Goal: Use online tool/utility: Utilize a website feature to perform a specific function

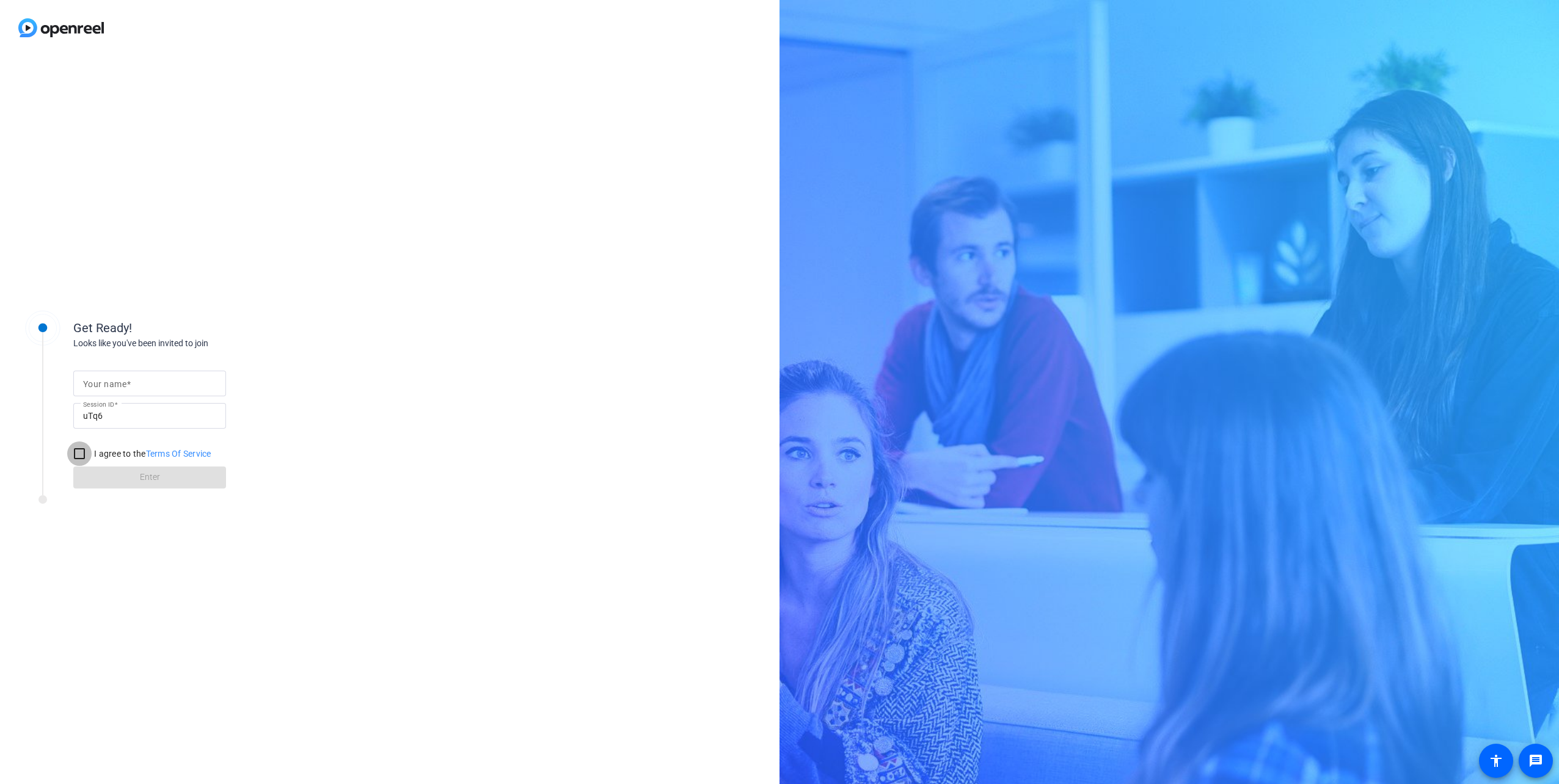
drag, startPoint x: 84, startPoint y: 455, endPoint x: 104, endPoint y: 462, distance: 21.2
click at [84, 455] on input "I agree to the Terms Of Service" at bounding box center [79, 453] width 25 height 25
checkbox input "true"
click at [153, 388] on input "Your name" at bounding box center [149, 383] width 133 height 15
drag, startPoint x: 459, startPoint y: 463, endPoint x: 343, endPoint y: 463, distance: 116.0
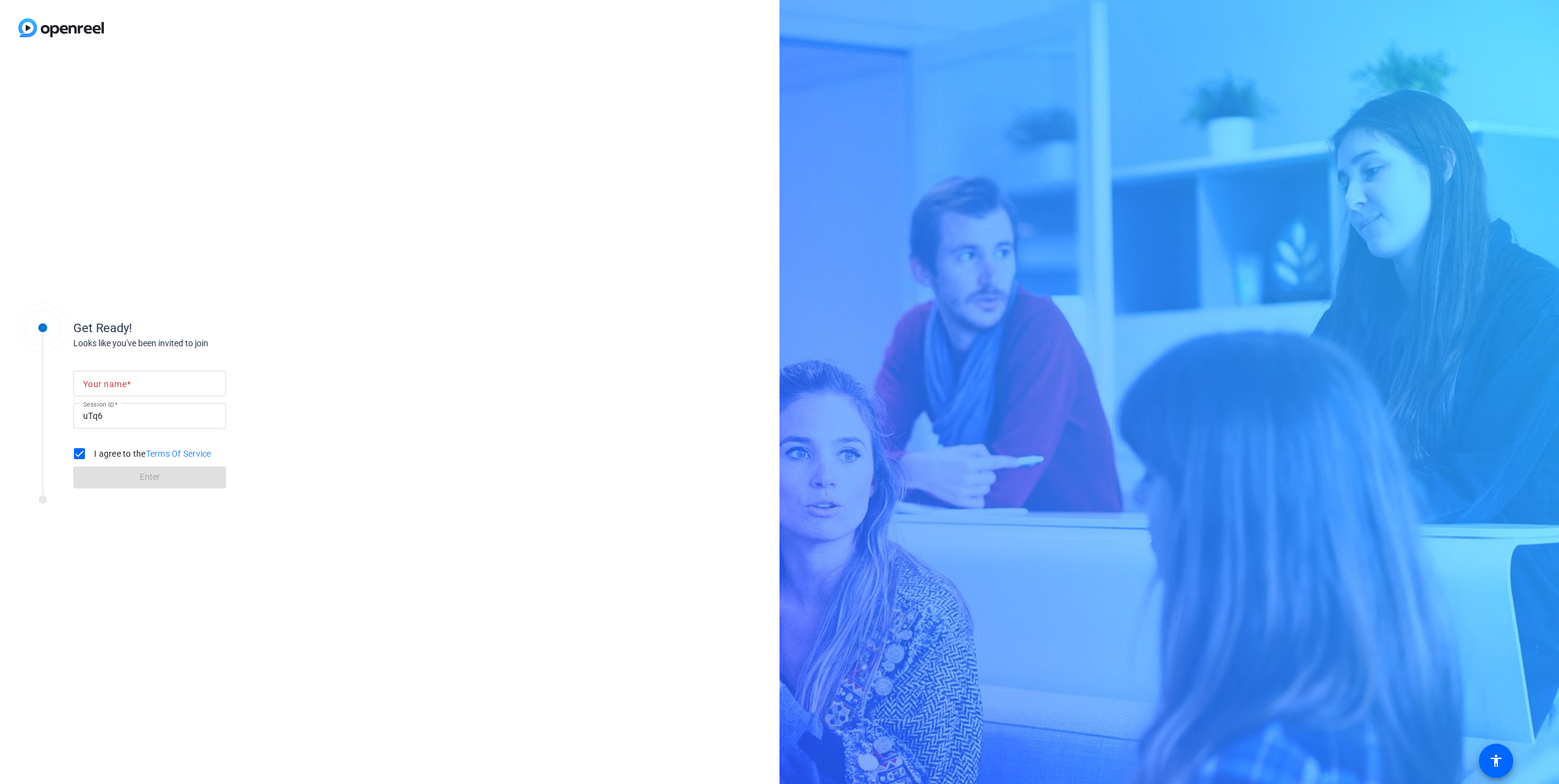
click at [457, 463] on div "Get Ready! Looks like you've been invited to join Your name Session ID uTq6 I a…" at bounding box center [389, 419] width 780 height 728
drag, startPoint x: 164, startPoint y: 473, endPoint x: 154, endPoint y: 468, distance: 11.2
click at [154, 468] on form "Your name Session ID uTq6 I agree to the Terms Of Service Enter" at bounding box center [149, 425] width 153 height 124
click at [115, 382] on mat-label "Your name" at bounding box center [104, 384] width 43 height 10
click at [115, 382] on input "Your name" at bounding box center [149, 383] width 133 height 15
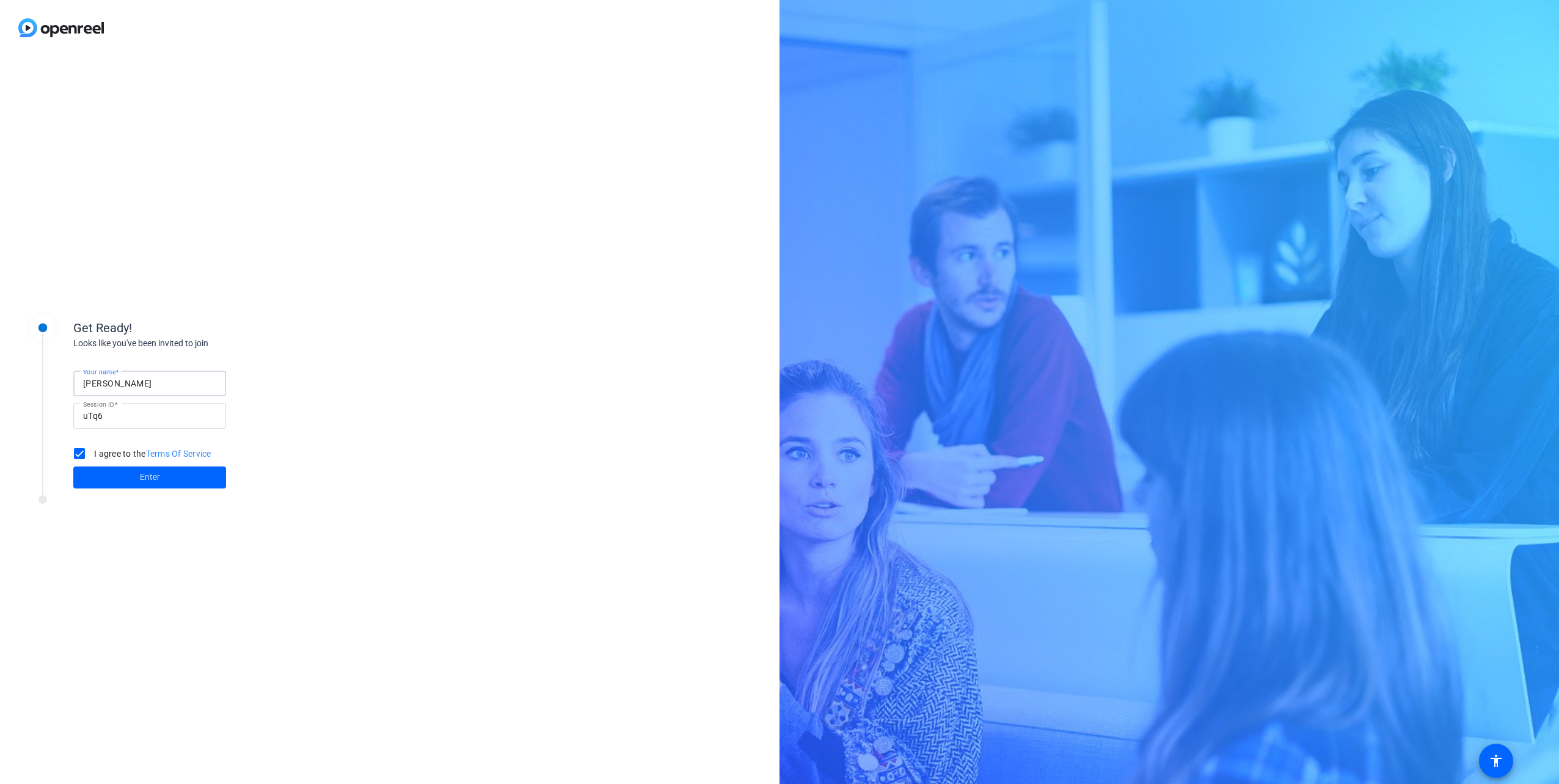
type input "[PERSON_NAME]"
click at [121, 480] on span at bounding box center [149, 478] width 153 height 30
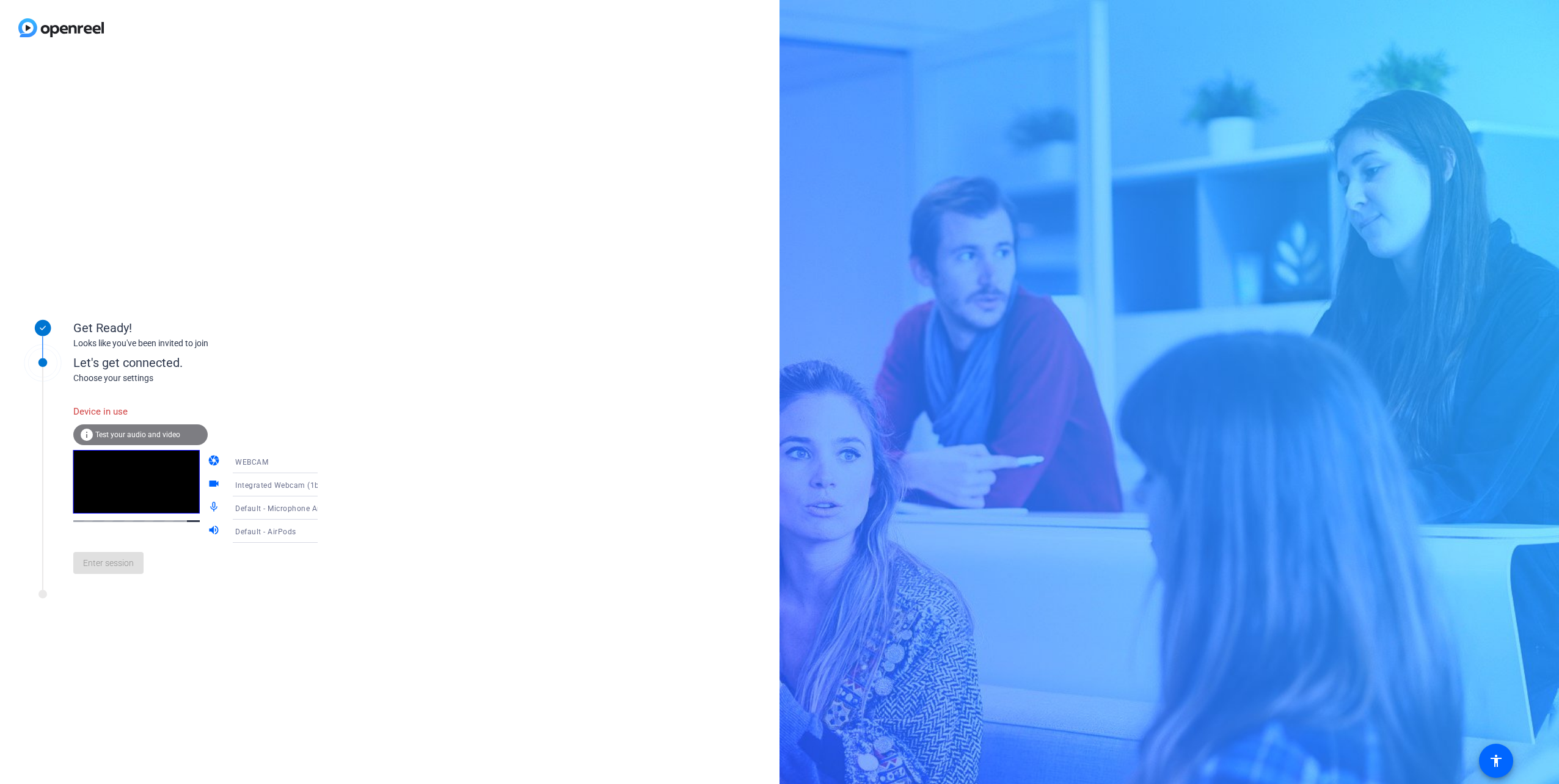
click at [152, 437] on span "Test your audio and video" at bounding box center [138, 434] width 85 height 9
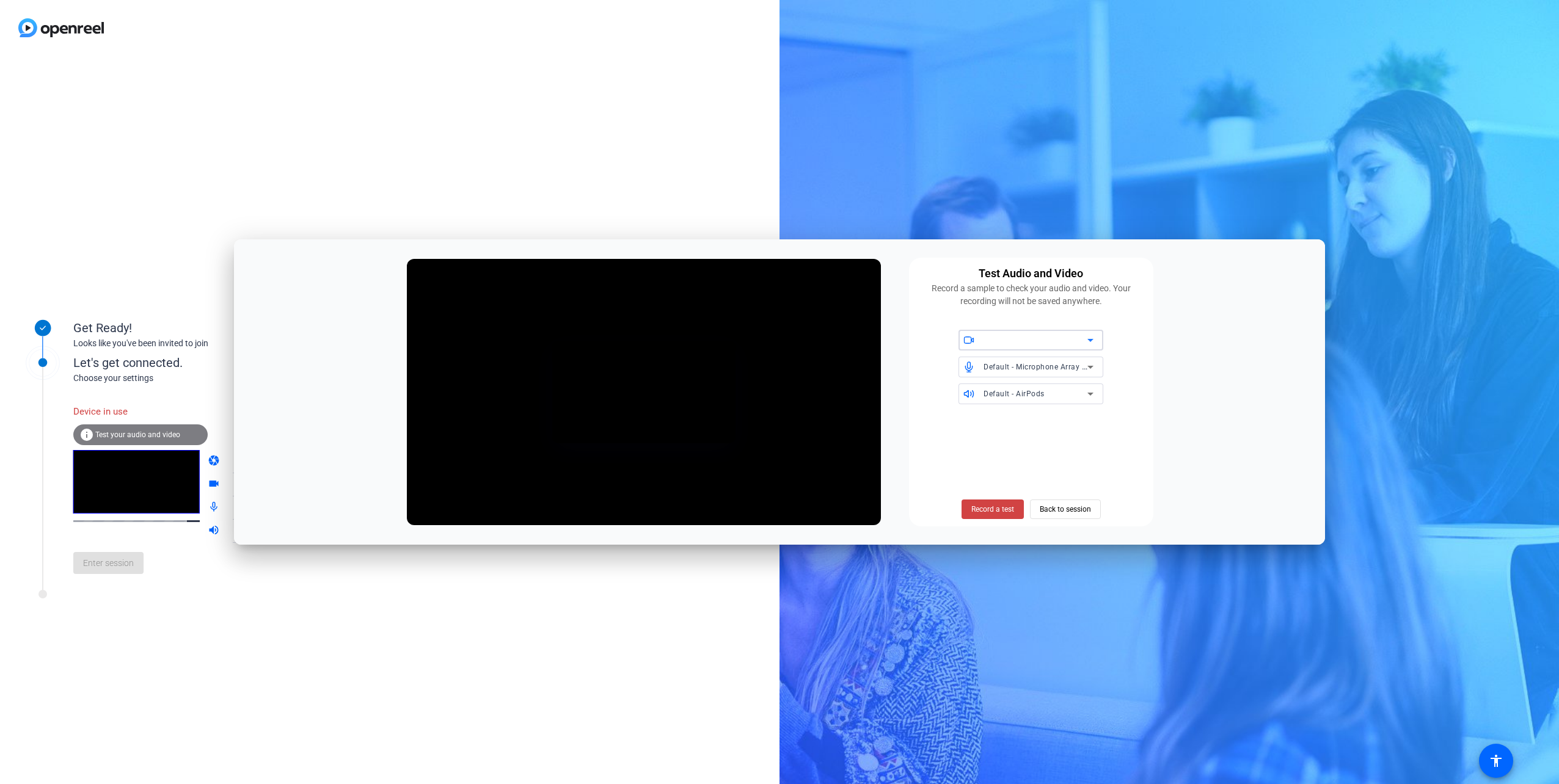
drag, startPoint x: 1053, startPoint y: 512, endPoint x: 1031, endPoint y: 519, distance: 23.1
click at [1051, 512] on span "Back to session" at bounding box center [1065, 509] width 51 height 24
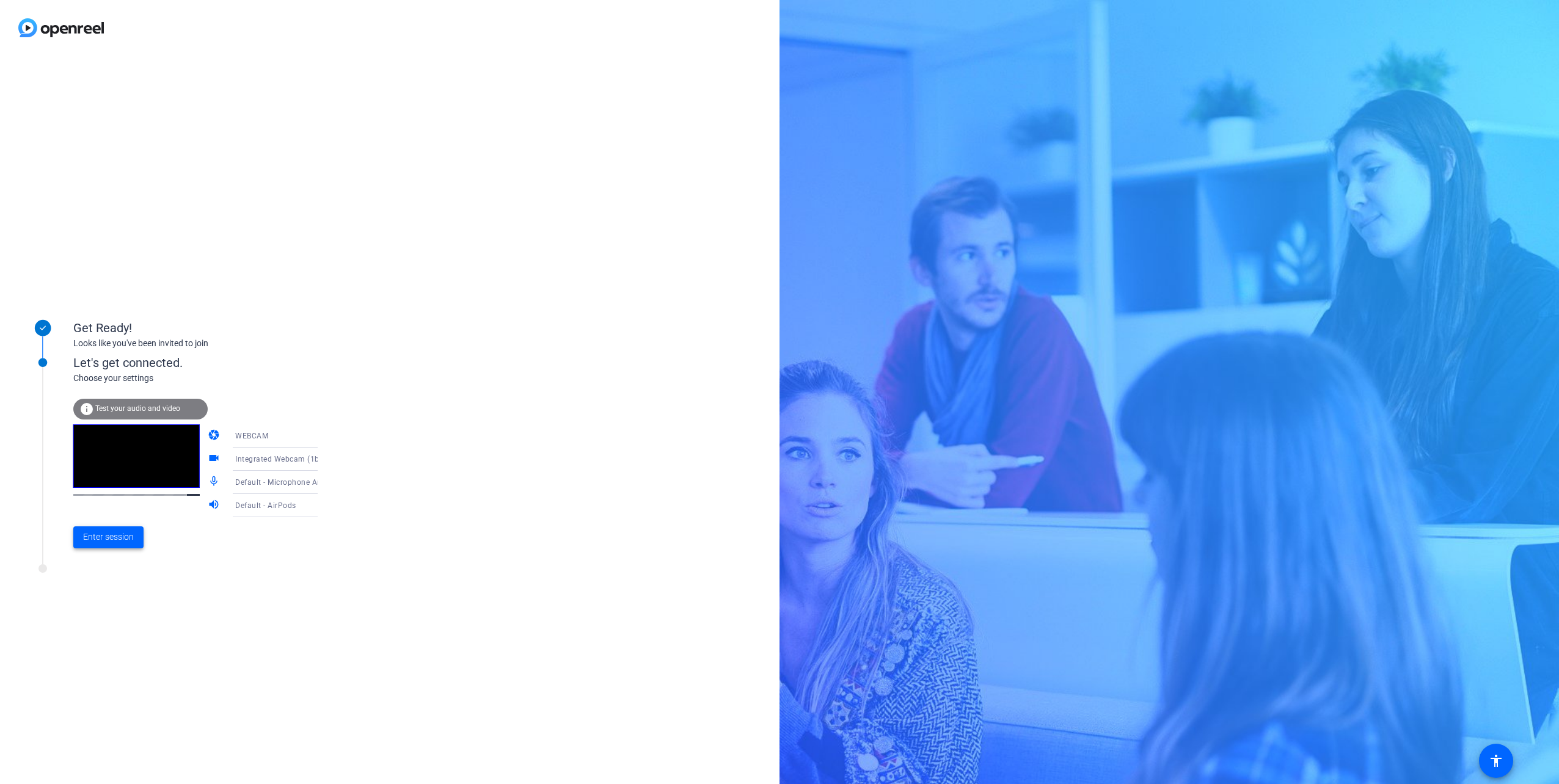
click at [116, 541] on span "Enter session" at bounding box center [107, 537] width 50 height 13
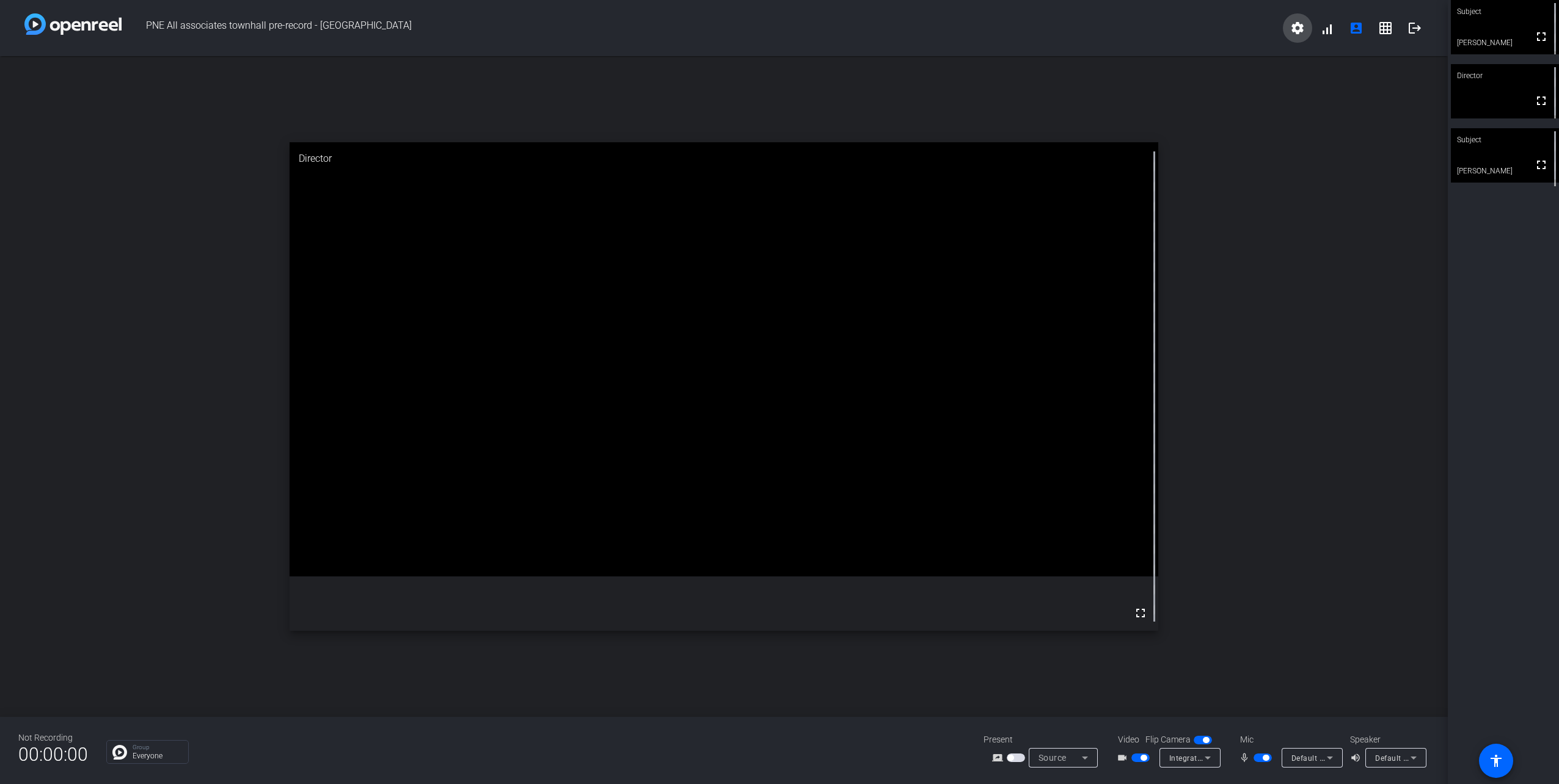
click at [1301, 24] on mat-icon "settings" at bounding box center [1297, 28] width 15 height 15
click at [1455, 434] on div at bounding box center [780, 392] width 1559 height 784
click at [1258, 756] on span "button" at bounding box center [1262, 757] width 19 height 9
click at [1402, 756] on span "Default - AirPods" at bounding box center [1405, 757] width 61 height 10
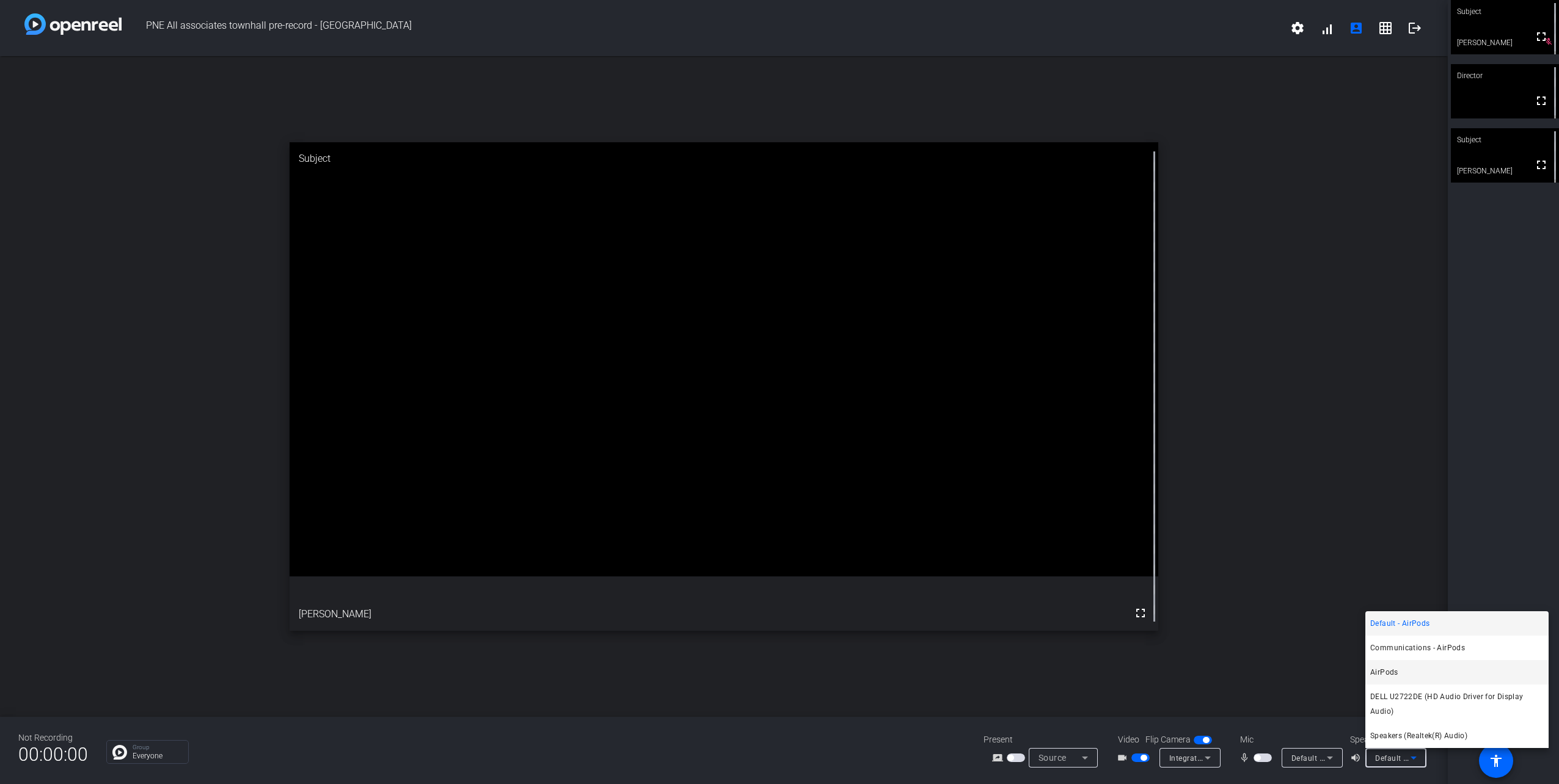
click at [1395, 667] on span "AirPods" at bounding box center [1384, 672] width 29 height 15
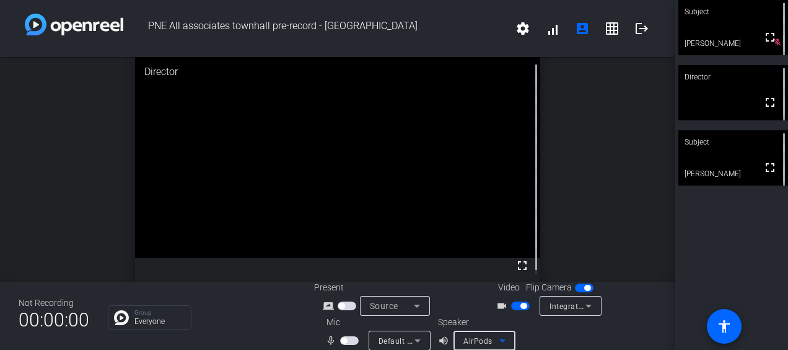
scroll to position [14, 0]
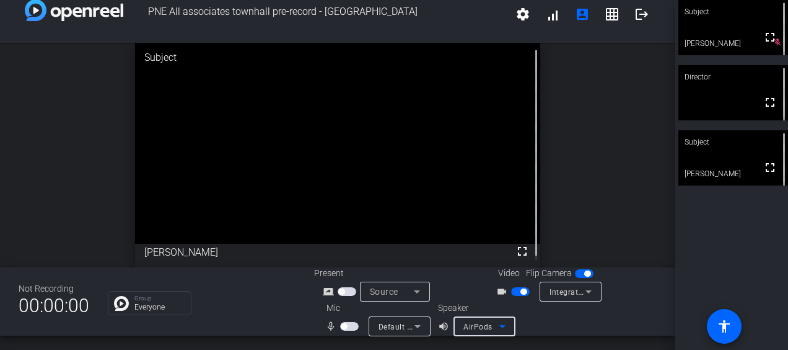
click at [341, 328] on span "button" at bounding box center [344, 326] width 6 height 6
click at [346, 329] on span "button" at bounding box center [349, 326] width 19 height 9
click at [342, 329] on span "button" at bounding box center [349, 326] width 19 height 9
click at [350, 325] on span "button" at bounding box center [353, 326] width 6 height 6
click at [342, 327] on span "button" at bounding box center [344, 326] width 6 height 6
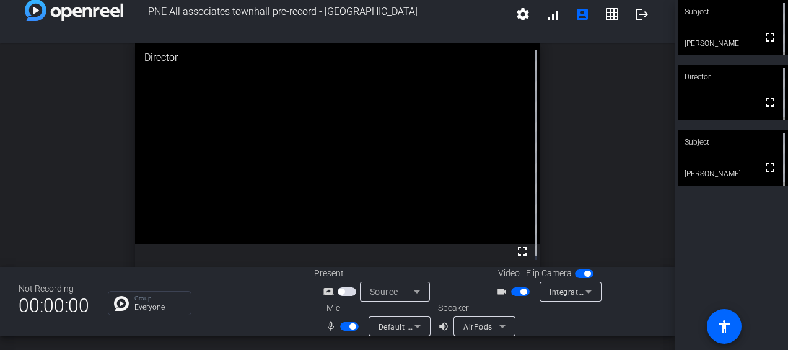
click at [341, 329] on span "button" at bounding box center [349, 326] width 19 height 9
click at [343, 325] on span "button" at bounding box center [344, 326] width 6 height 6
click at [350, 326] on span "button" at bounding box center [353, 326] width 6 height 6
click at [513, 294] on span "button" at bounding box center [520, 291] width 19 height 9
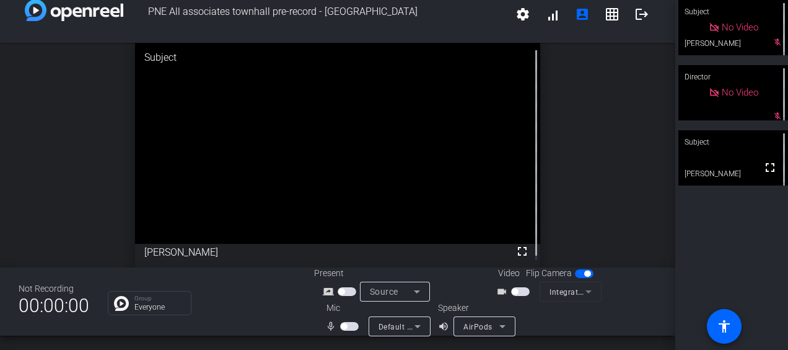
click at [518, 293] on span "button" at bounding box center [520, 291] width 19 height 9
click at [341, 323] on span "button" at bounding box center [344, 326] width 6 height 6
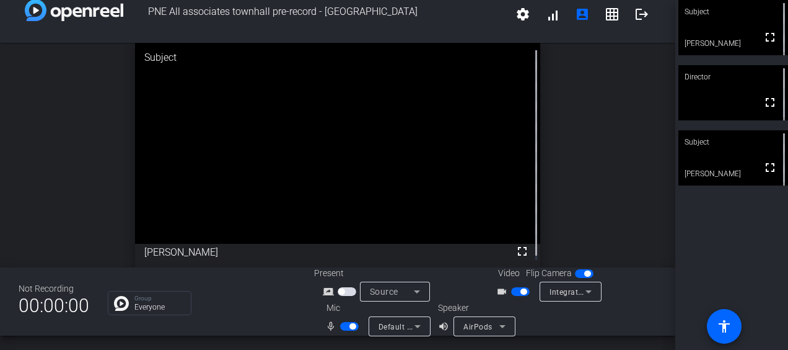
click at [345, 324] on span "button" at bounding box center [349, 326] width 19 height 9
click at [522, 290] on span "button" at bounding box center [524, 291] width 6 height 6
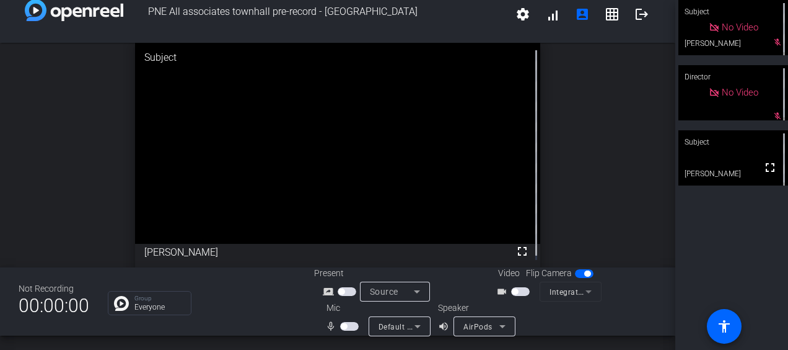
click at [343, 329] on span "button" at bounding box center [344, 326] width 6 height 6
click at [345, 329] on span "button" at bounding box center [349, 326] width 19 height 9
click at [342, 323] on span "button" at bounding box center [344, 326] width 6 height 6
click at [350, 325] on span "button" at bounding box center [353, 326] width 6 height 6
click at [518, 291] on span "button" at bounding box center [520, 291] width 19 height 9
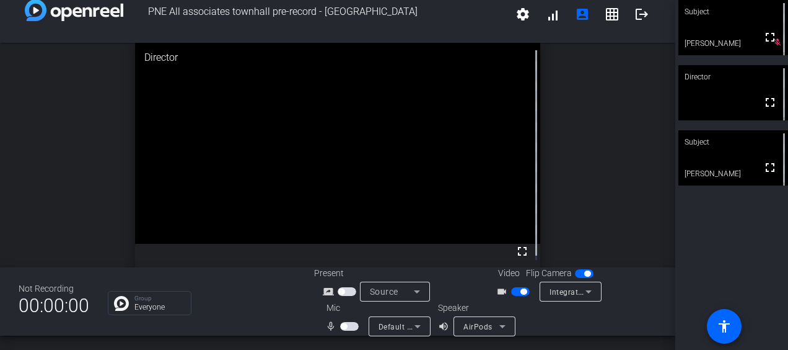
click at [345, 327] on span "button" at bounding box center [349, 326] width 19 height 9
click at [350, 325] on span "button" at bounding box center [353, 326] width 6 height 6
click at [521, 293] on span "button" at bounding box center [524, 291] width 6 height 6
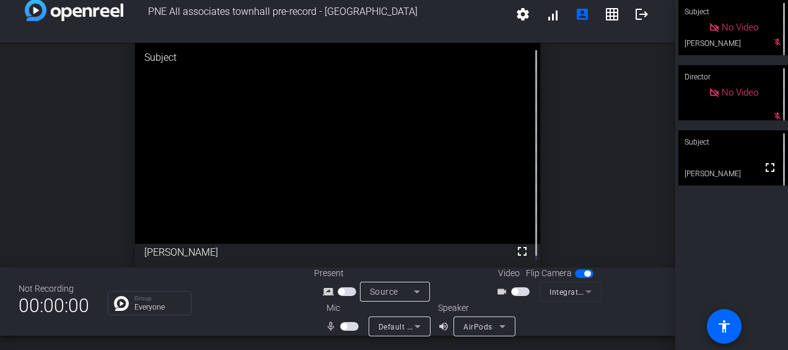
click at [512, 292] on span "button" at bounding box center [515, 291] width 6 height 6
click at [341, 325] on span "button" at bounding box center [344, 326] width 6 height 6
